Goal: Browse casually: Explore the website without a specific task or goal

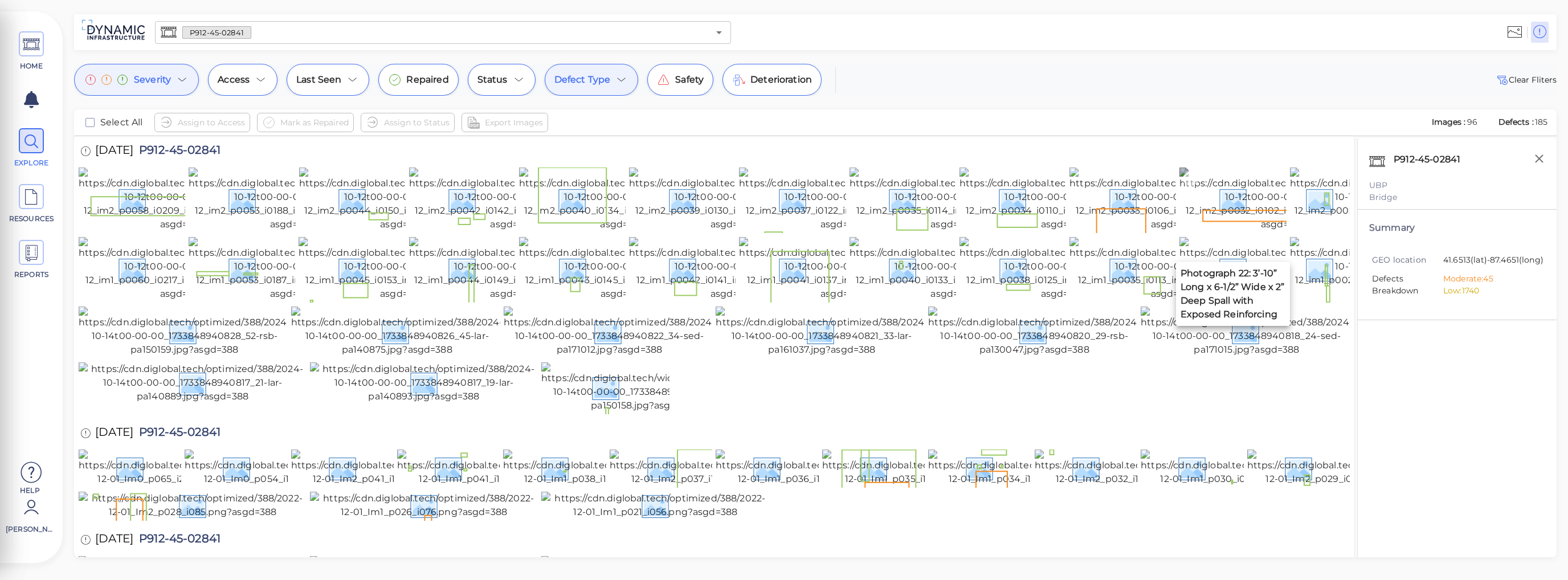
click at [1237, 231] on img at bounding box center [1283, 199] width 208 height 64
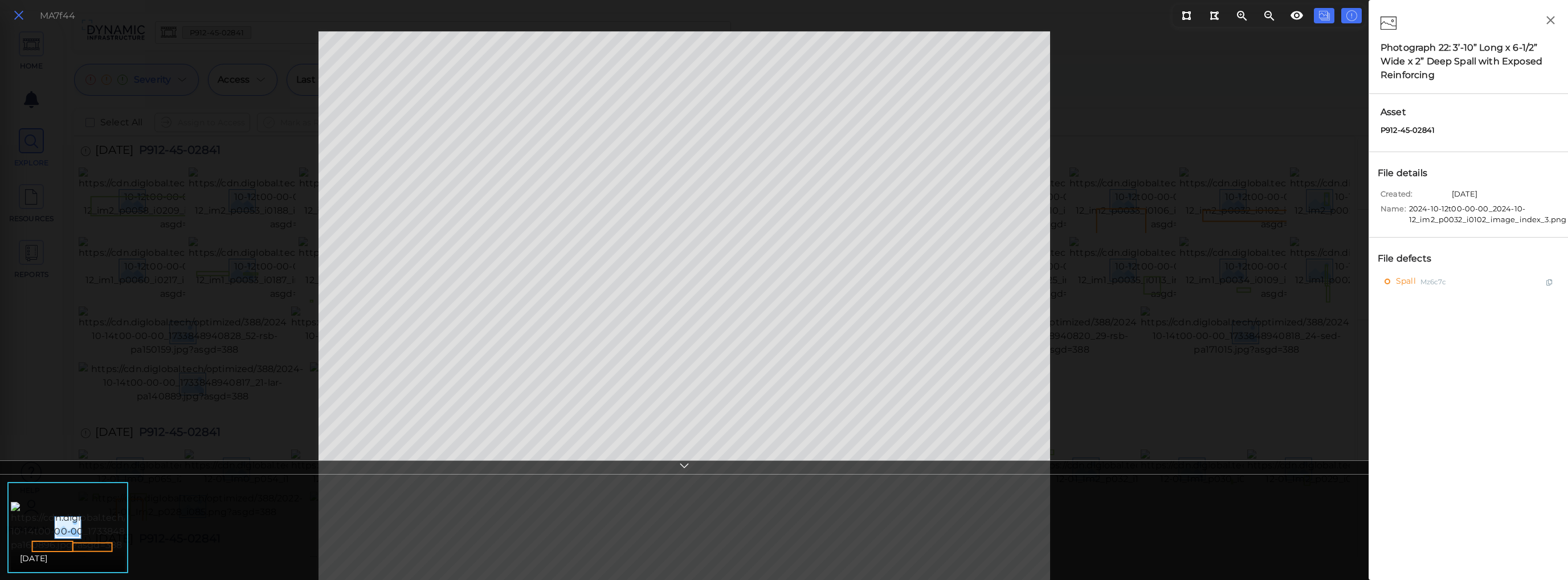
click at [18, 18] on icon at bounding box center [19, 15] width 13 height 15
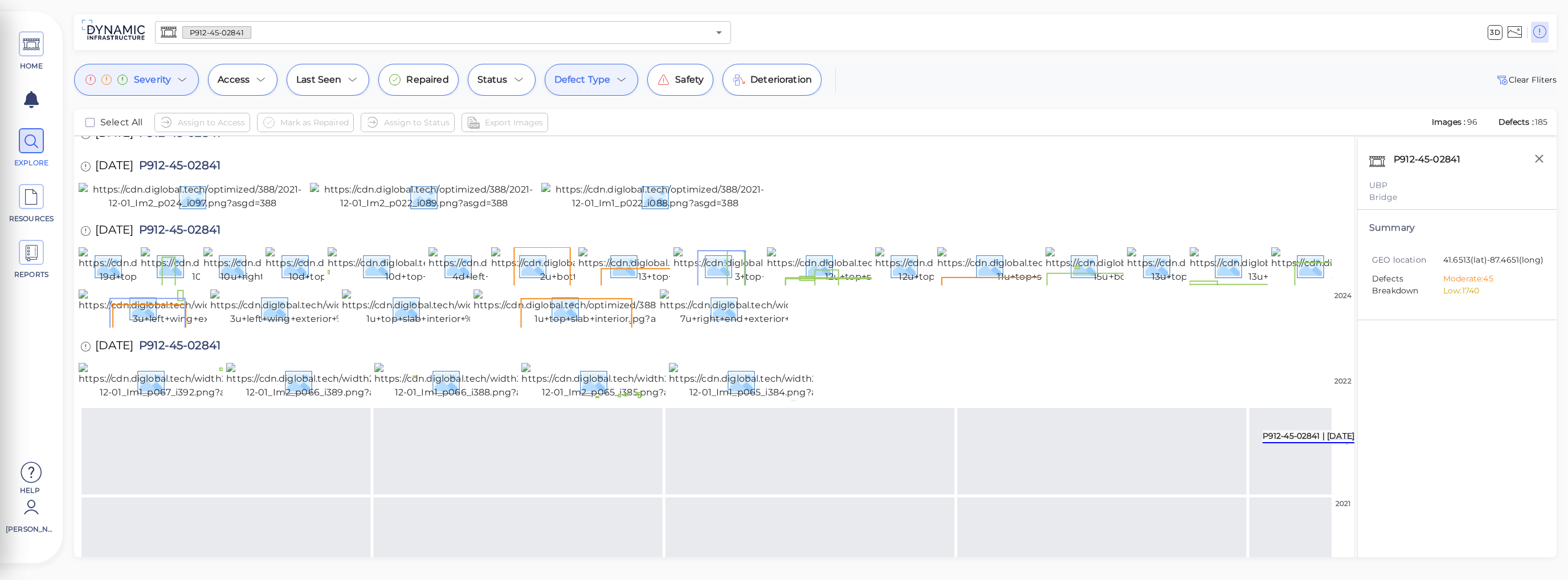
scroll to position [812, 0]
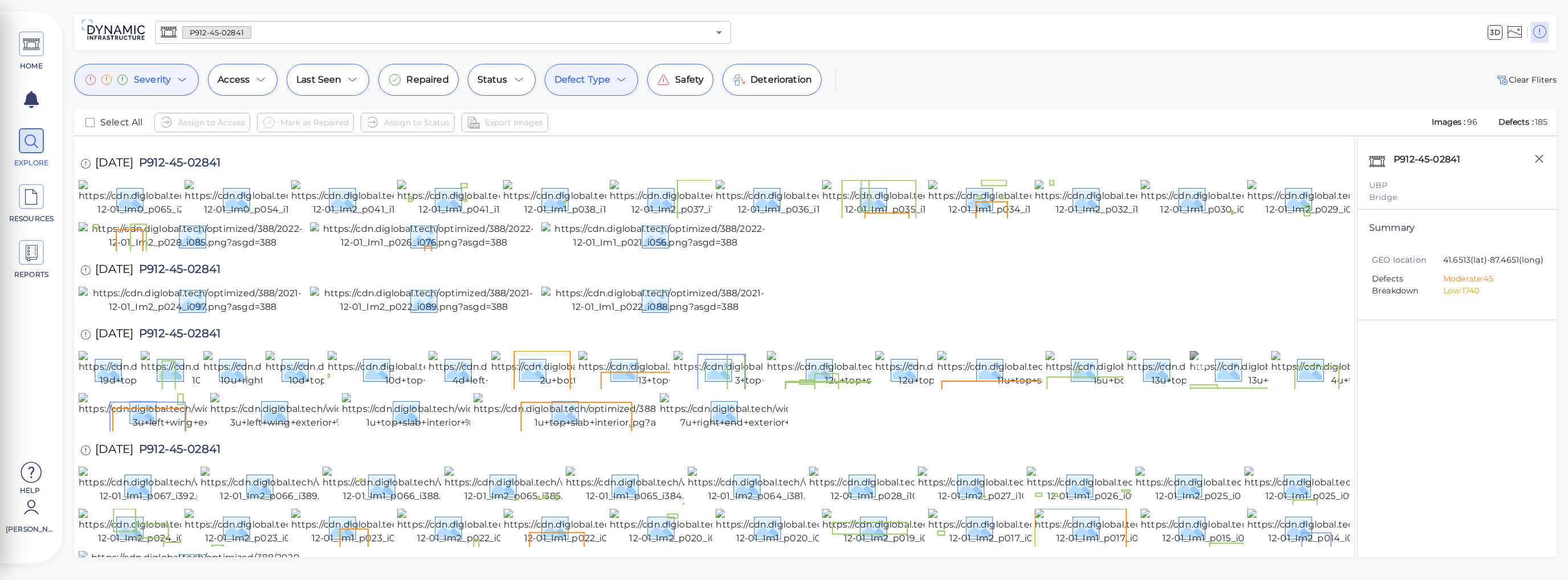
click at [1235, 388] on img at bounding box center [1331, 369] width 284 height 37
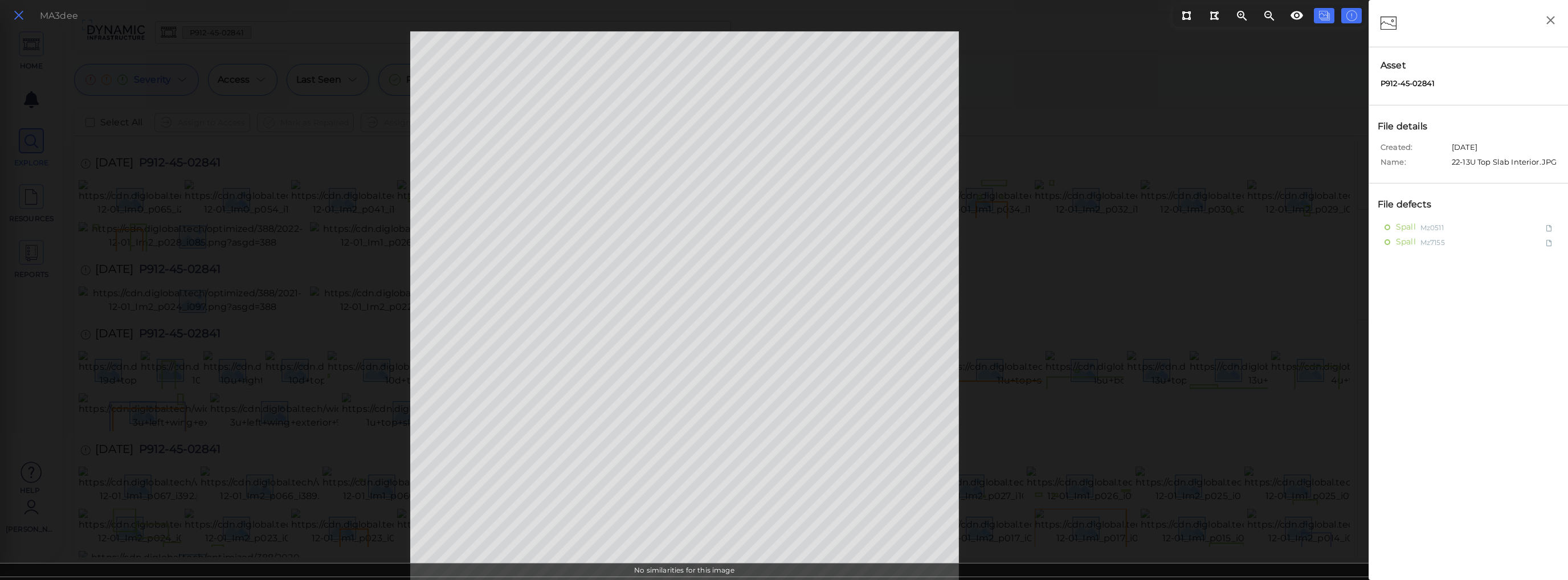
click at [15, 15] on icon at bounding box center [19, 15] width 13 height 15
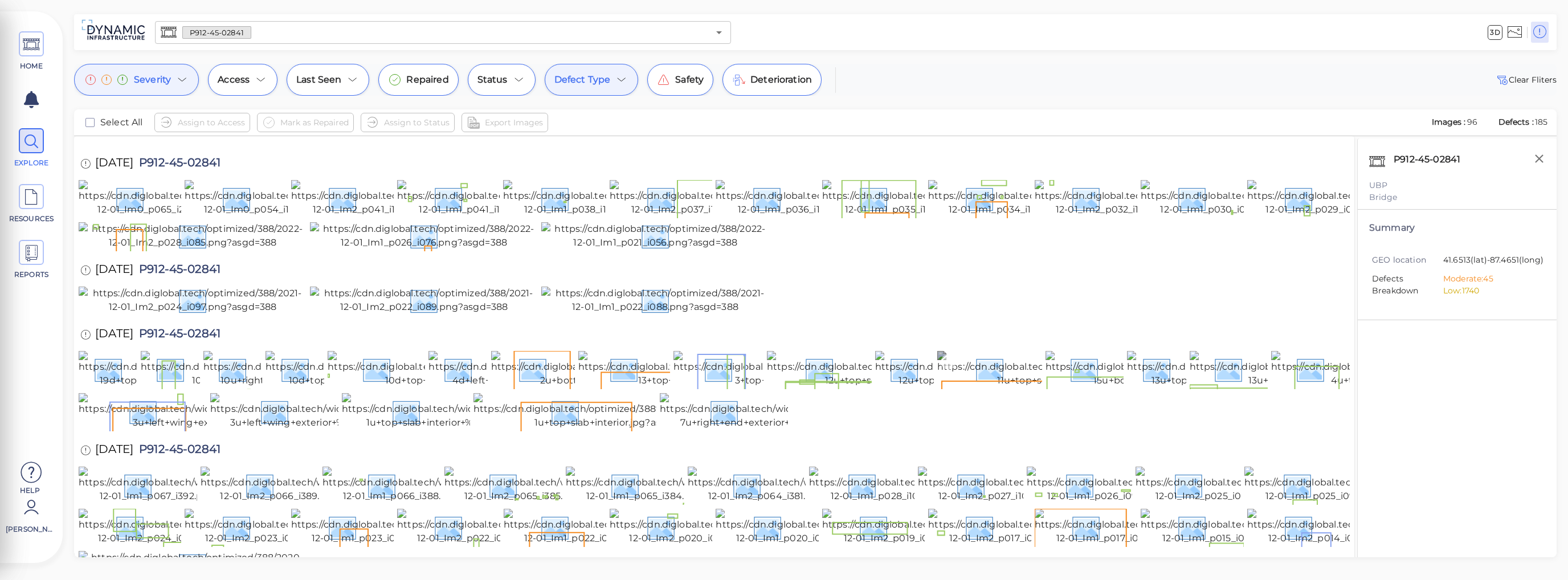
click at [1017, 388] on img at bounding box center [1079, 369] width 284 height 37
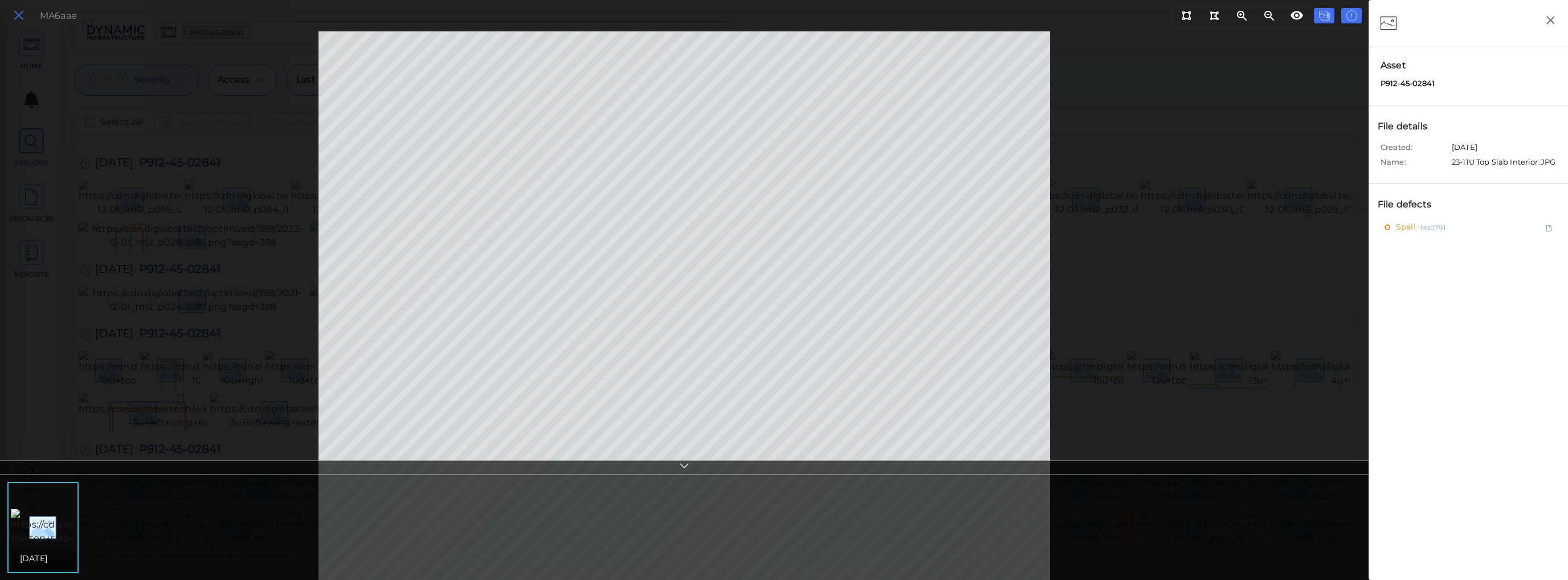
click at [21, 14] on icon at bounding box center [19, 15] width 13 height 15
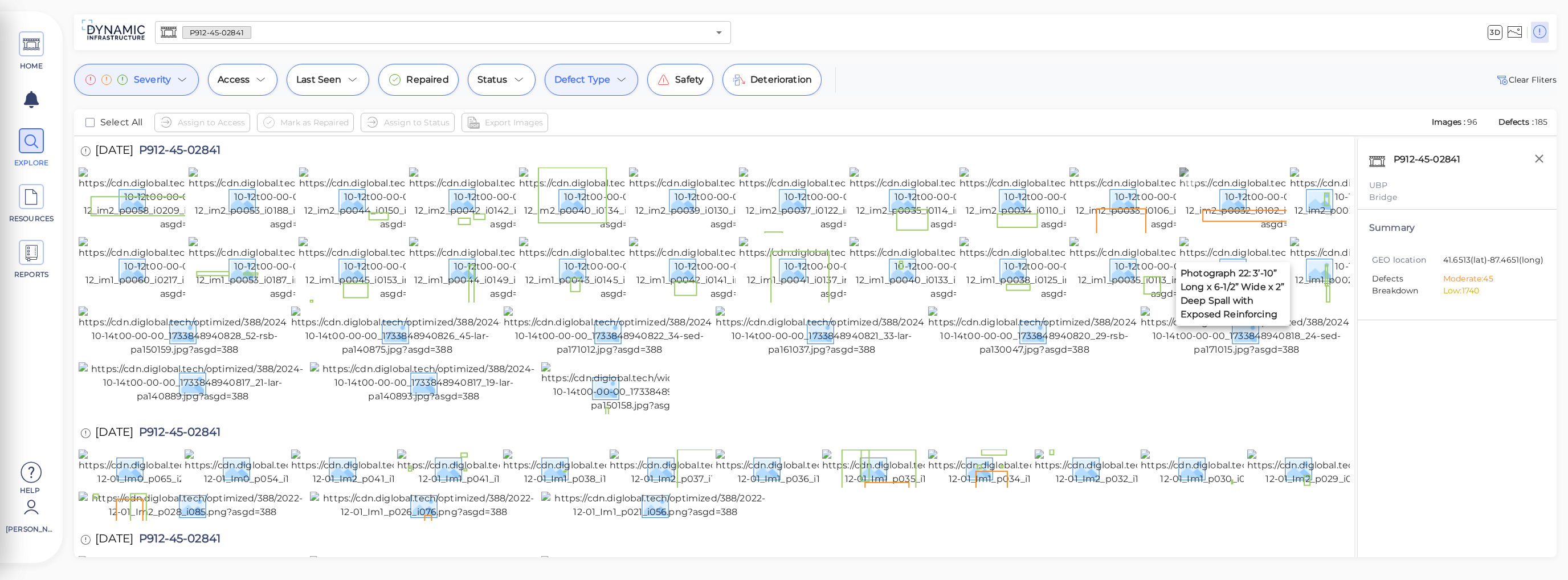
click at [1239, 231] on img at bounding box center [1283, 199] width 208 height 64
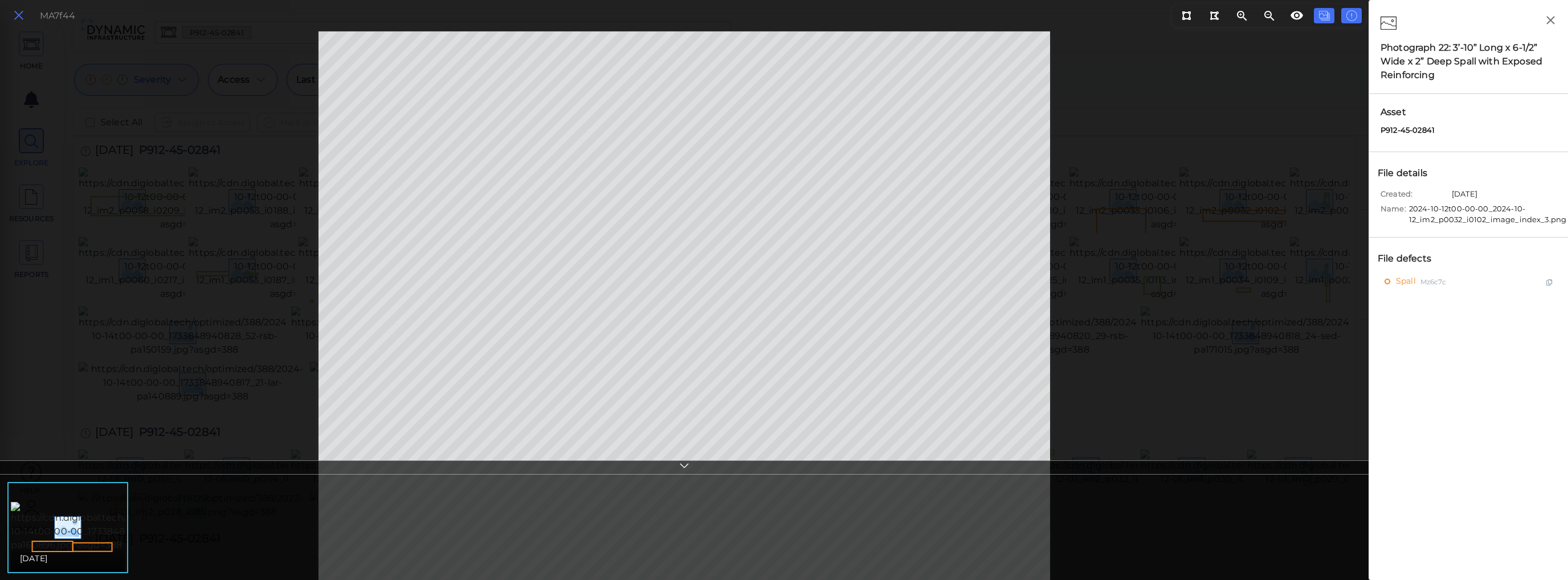
click at [21, 15] on icon at bounding box center [19, 15] width 13 height 15
